Goal: Task Accomplishment & Management: Use online tool/utility

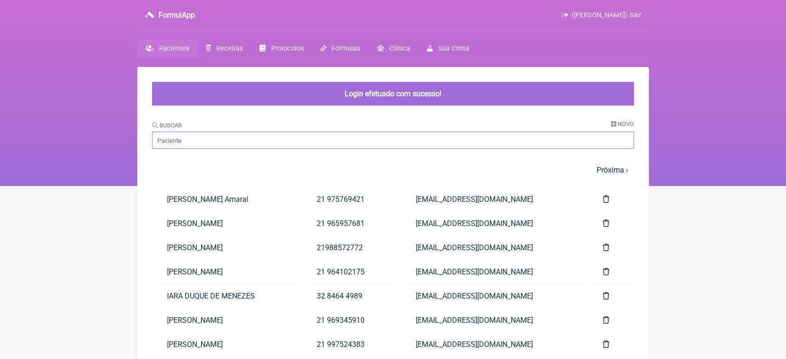
click at [182, 136] on input "Buscar" at bounding box center [393, 140] width 482 height 17
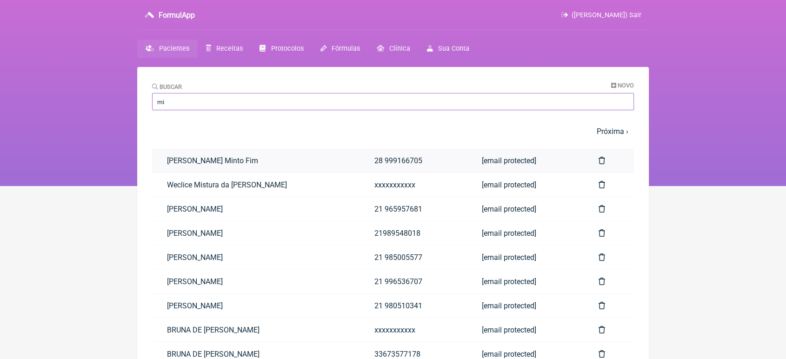
type input "mi"
click at [179, 168] on link "Miriam Lameira Minto Fim" at bounding box center [255, 161] width 207 height 24
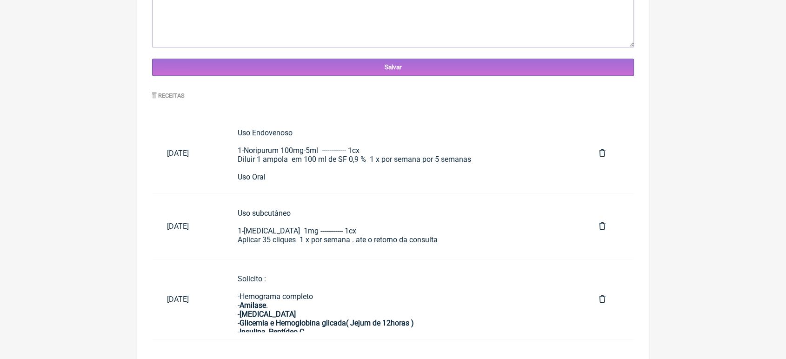
scroll to position [393, 0]
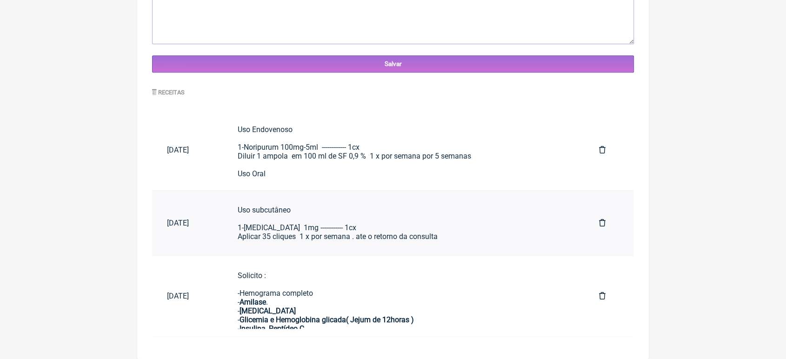
click at [393, 226] on div "Uso subcutâneo 1-Wegovy 1mg ------------ 1cx Aplicar 35 cliques 1 x por semana …" at bounding box center [404, 223] width 332 height 35
click at [399, 293] on div "Solicito : -Hemograma completo - Amilase . - Lipase - Glicemia e Hemoglobina gl…" at bounding box center [404, 311] width 332 height 80
click at [414, 247] on link "Uso subcutâneo 1-Wegovy 1mg ------------ 1cx Aplicar 35 cliques 1 x por semana …" at bounding box center [403, 223] width 361 height 50
click at [300, 297] on div "Solicito : -Hemograma completo - Amilase . - Lipase - Glicemia e Hemoglobina gl…" at bounding box center [404, 311] width 332 height 80
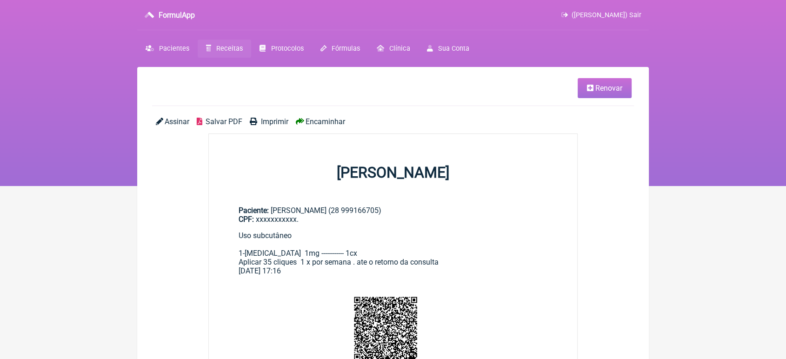
click at [329, 121] on span "Encaminhar" at bounding box center [326, 121] width 40 height 9
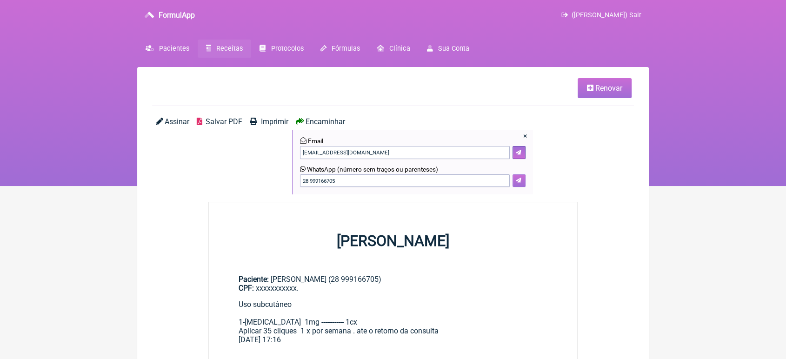
click at [521, 182] on icon at bounding box center [519, 181] width 6 height 6
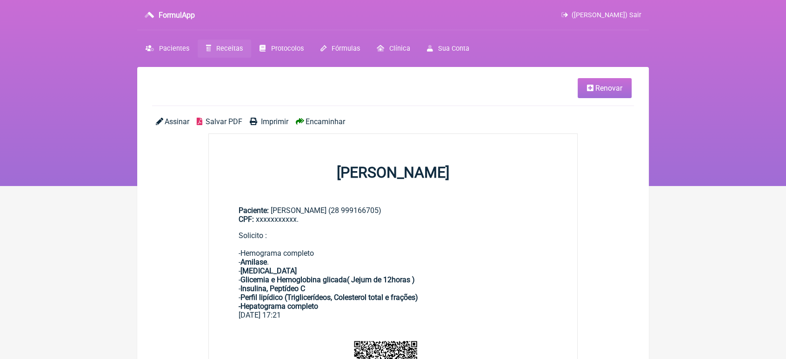
click at [332, 118] on span "Encaminhar" at bounding box center [326, 121] width 40 height 9
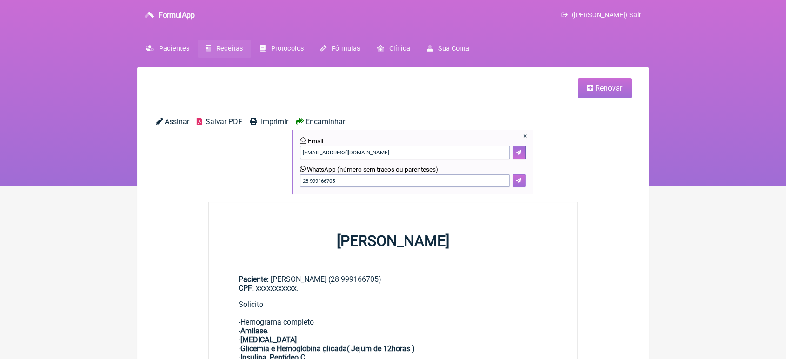
click at [515, 181] on button at bounding box center [518, 180] width 13 height 13
